Goal: Navigation & Orientation: Find specific page/section

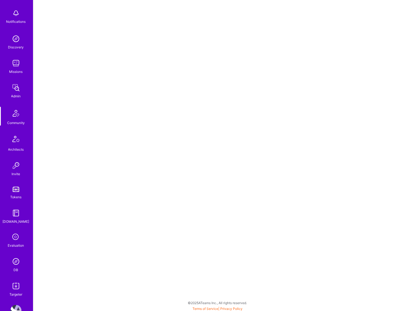
scroll to position [40, 0]
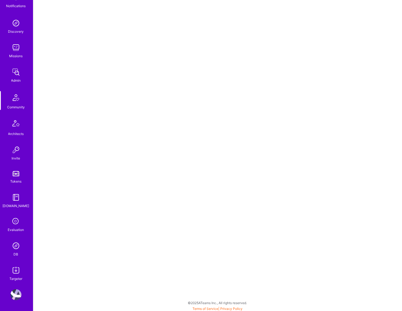
click at [12, 97] on img at bounding box center [15, 97] width 13 height 13
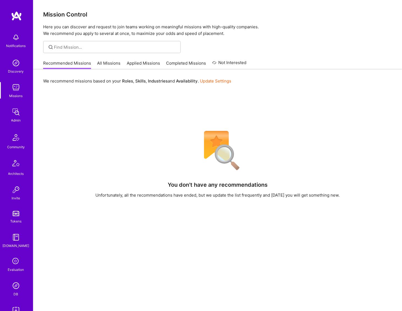
scroll to position [40, 0]
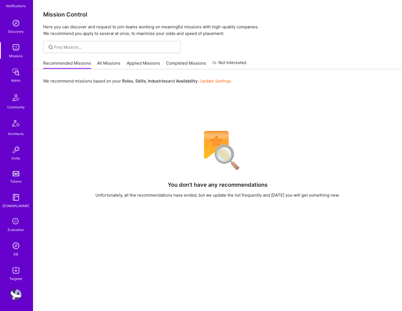
click at [19, 100] on img at bounding box center [15, 97] width 13 height 13
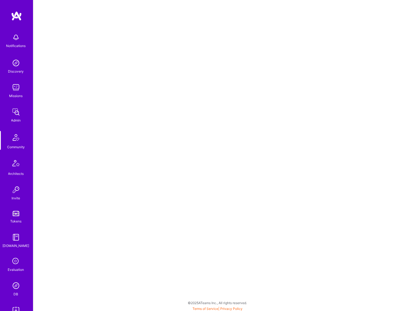
click at [11, 112] on img at bounding box center [15, 111] width 11 height 11
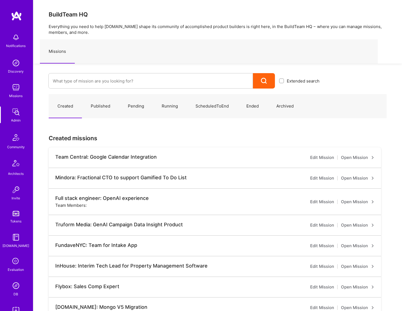
click at [12, 145] on div "Community" at bounding box center [16, 147] width 18 height 6
